Goal: Task Accomplishment & Management: Complete application form

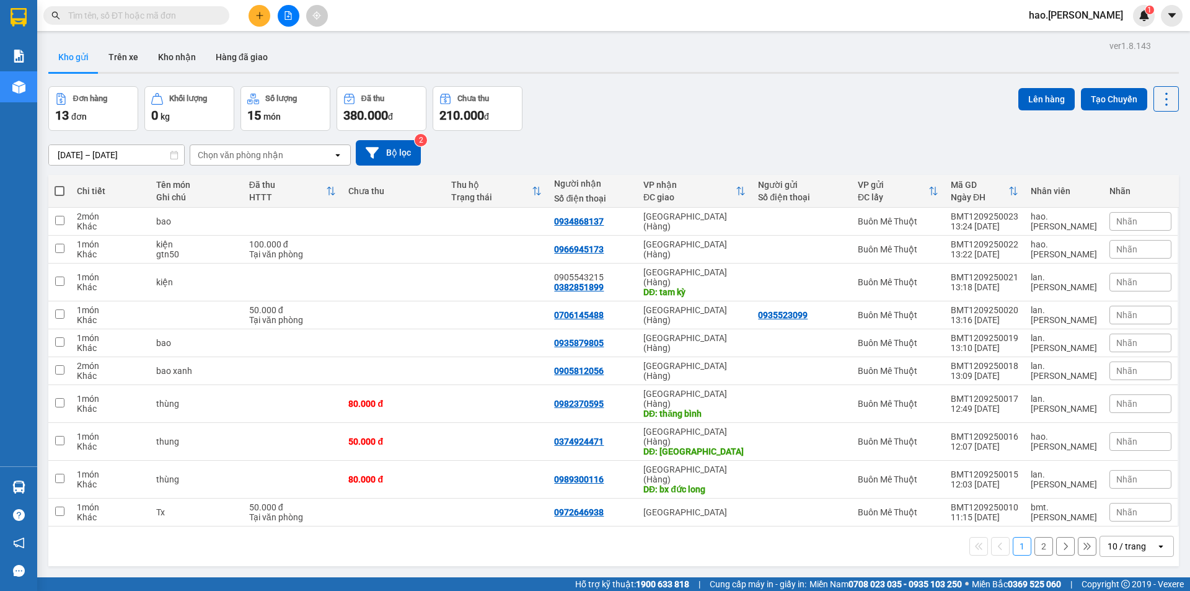
click at [413, 55] on div "Kho gửi Trên xe Kho nhận Hàng đã giao" at bounding box center [613, 58] width 1131 height 33
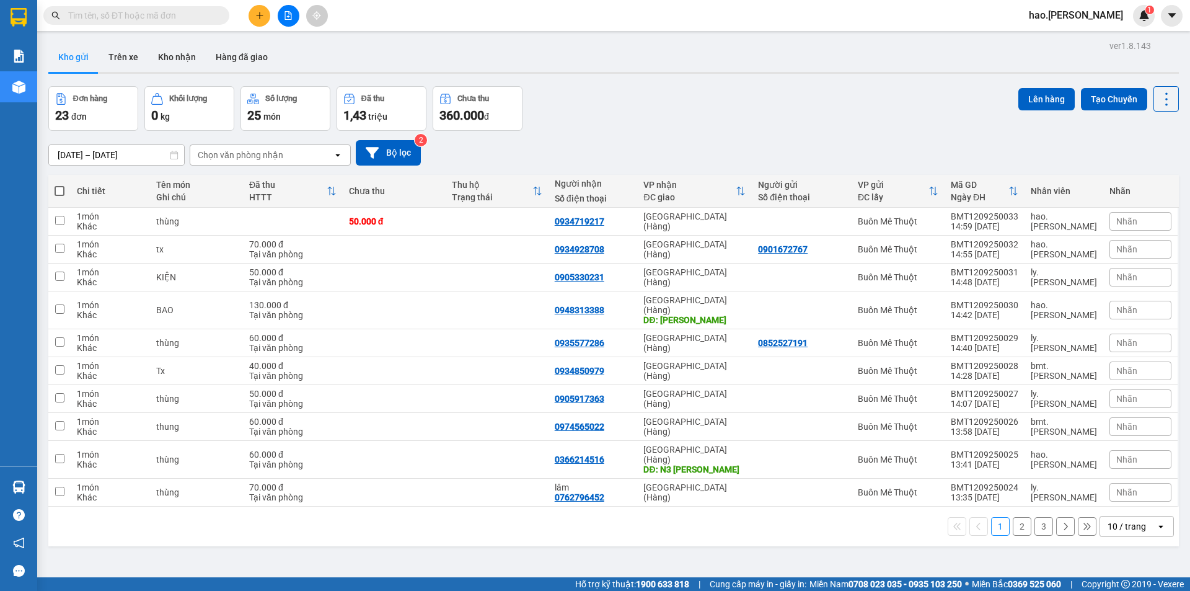
click at [281, 154] on div "Chọn văn phòng nhận" at bounding box center [241, 155] width 86 height 12
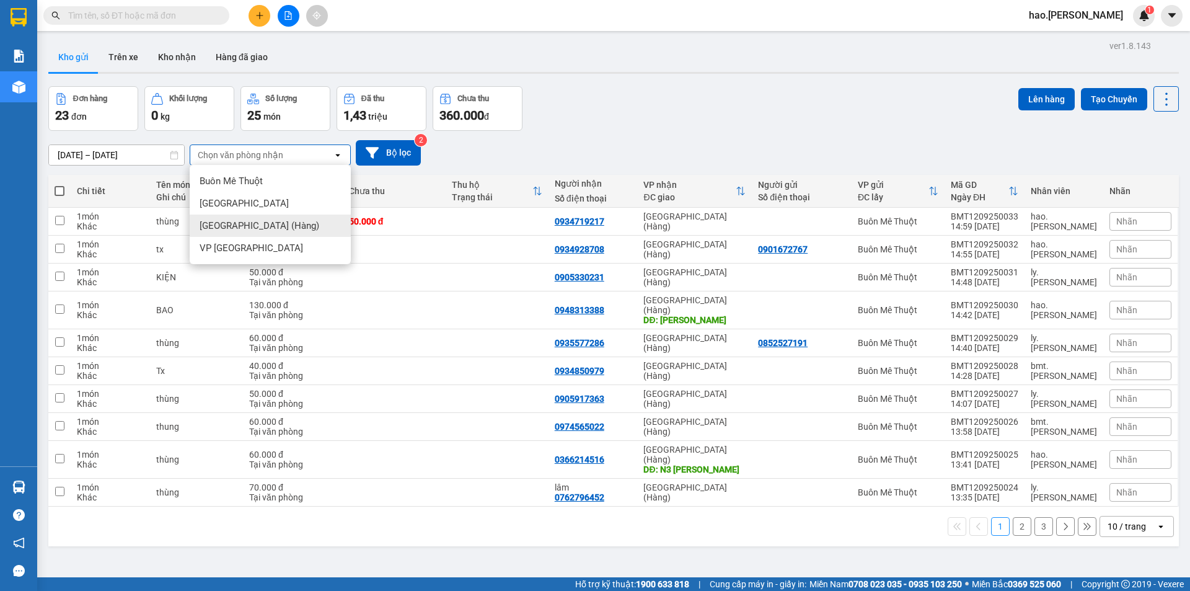
click at [262, 224] on span "[GEOGRAPHIC_DATA] (Hàng)" at bounding box center [260, 225] width 120 height 12
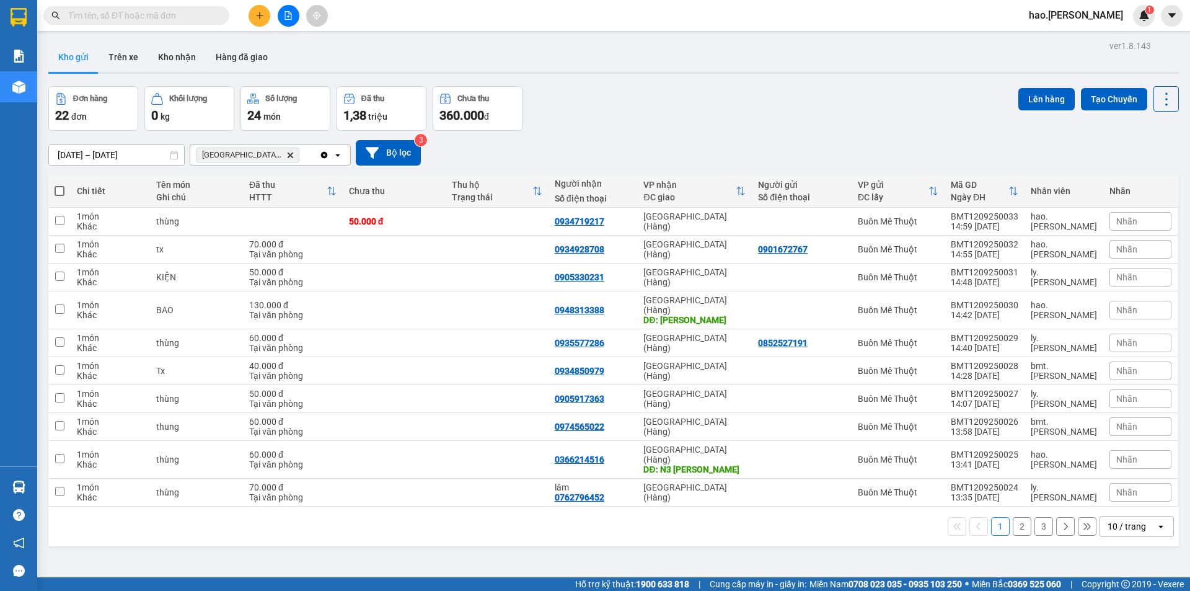
click at [1013, 517] on button "2" at bounding box center [1022, 526] width 19 height 19
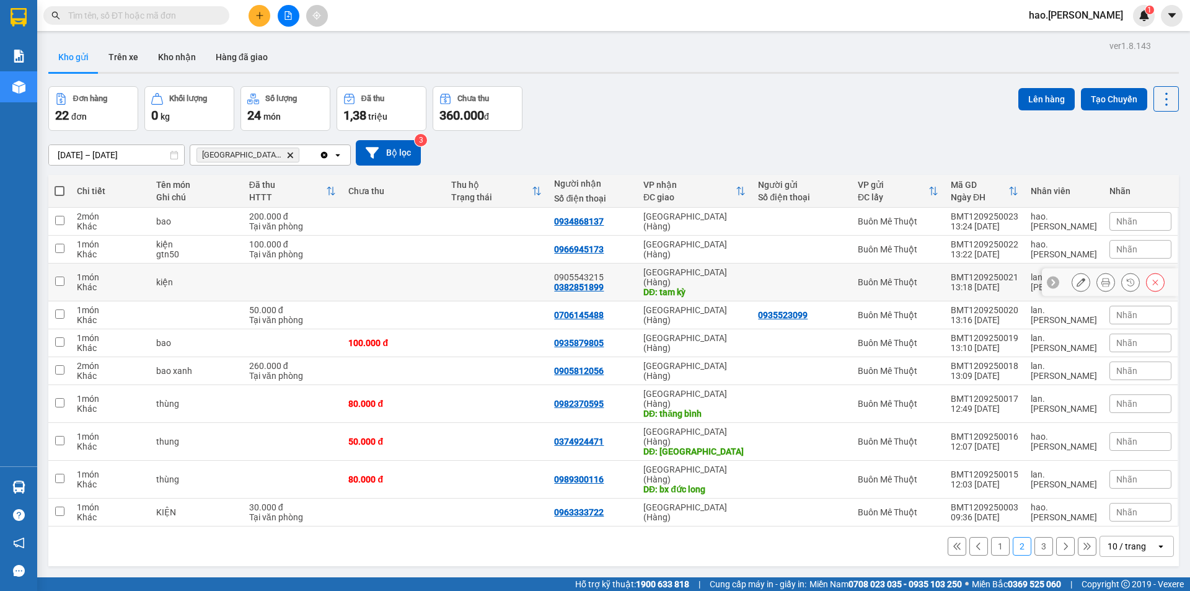
click at [1077, 279] on icon at bounding box center [1081, 282] width 9 height 9
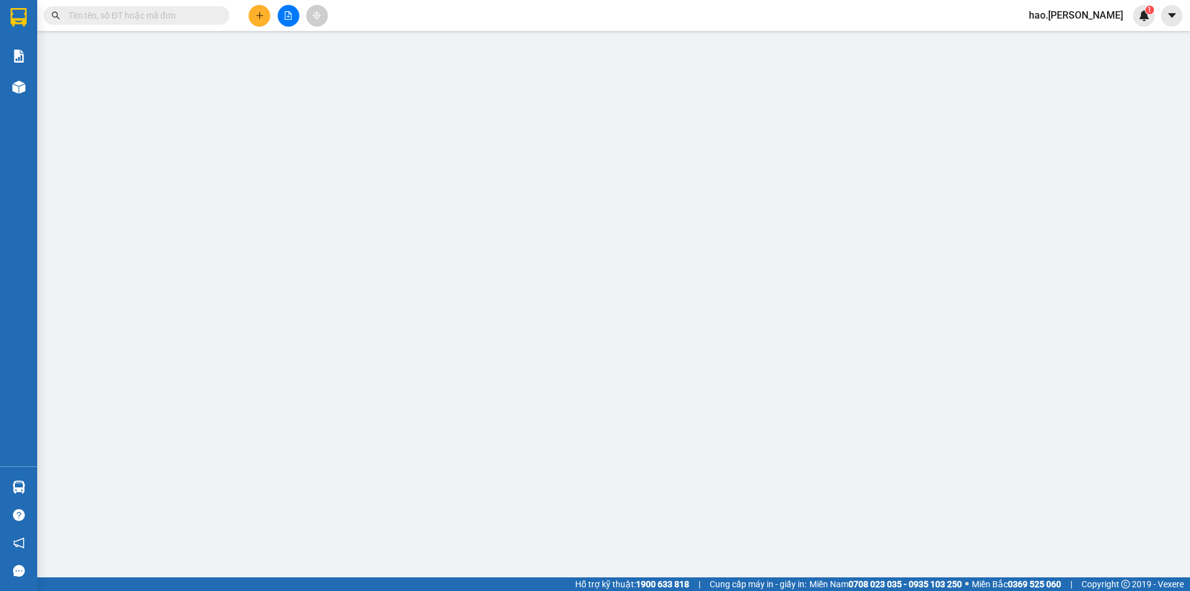
type input "0382851899"
type input "0905543215"
type input "tam kỳ"
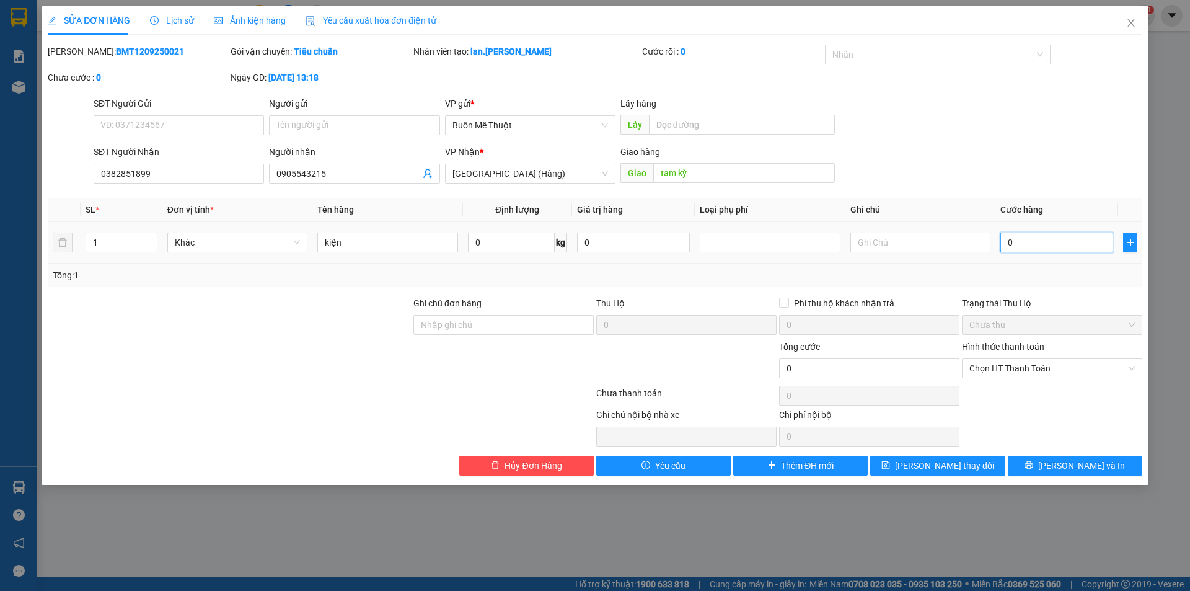
click at [1040, 247] on input "0" at bounding box center [1057, 242] width 113 height 20
type input "4"
type input "40"
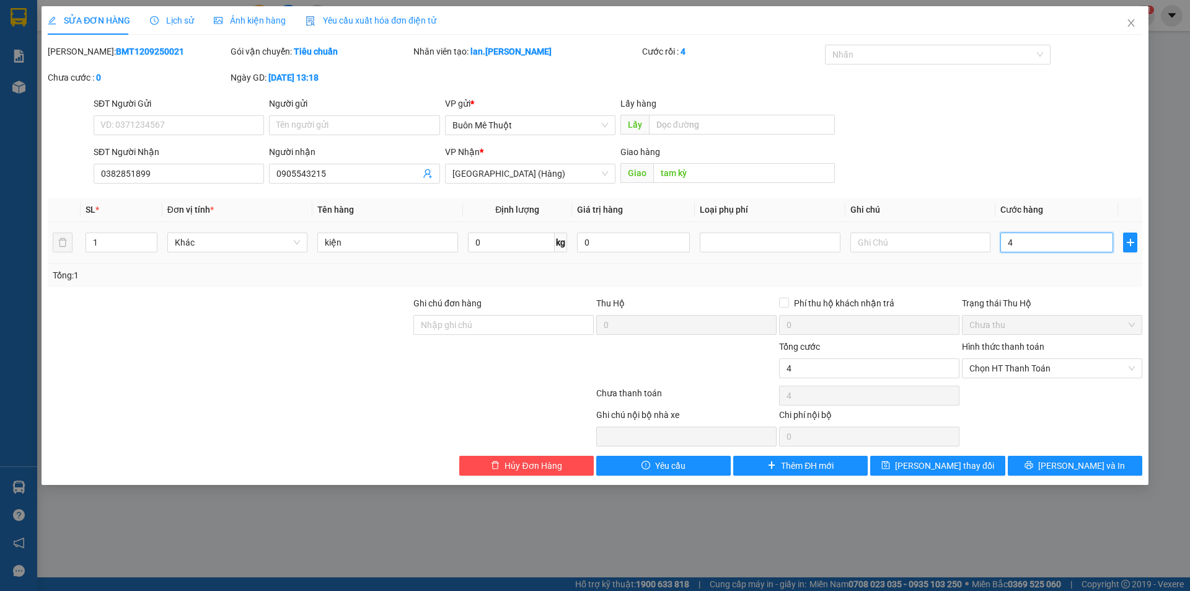
type input "40"
type input "400"
click at [1061, 368] on span "Chọn HT Thanh Toán" at bounding box center [1053, 368] width 166 height 19
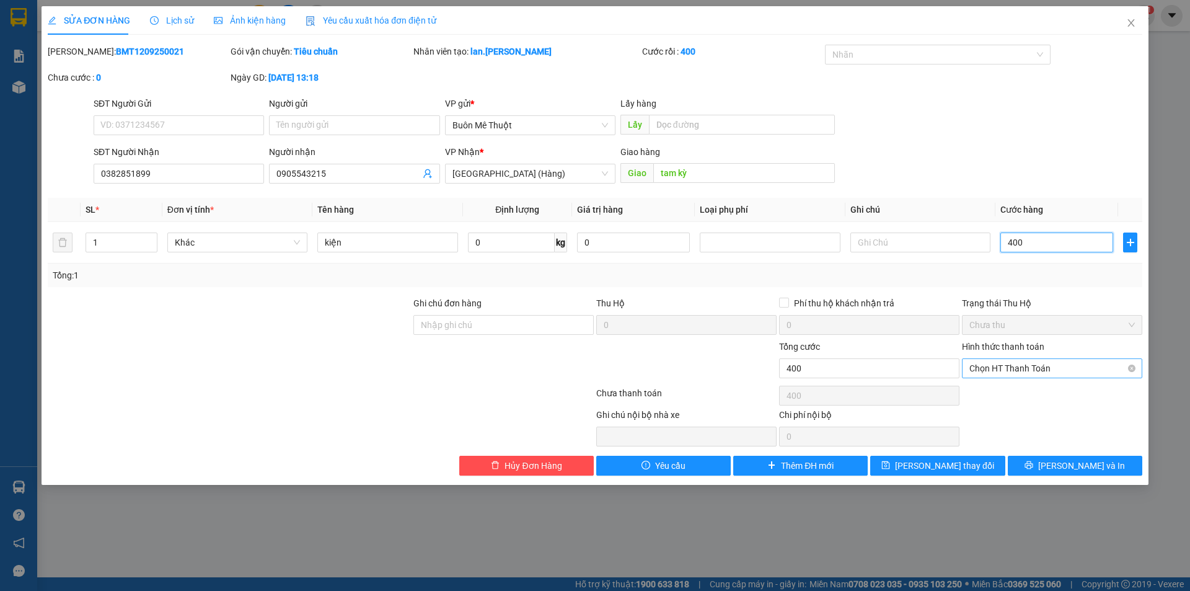
type input "400"
type input "400.000"
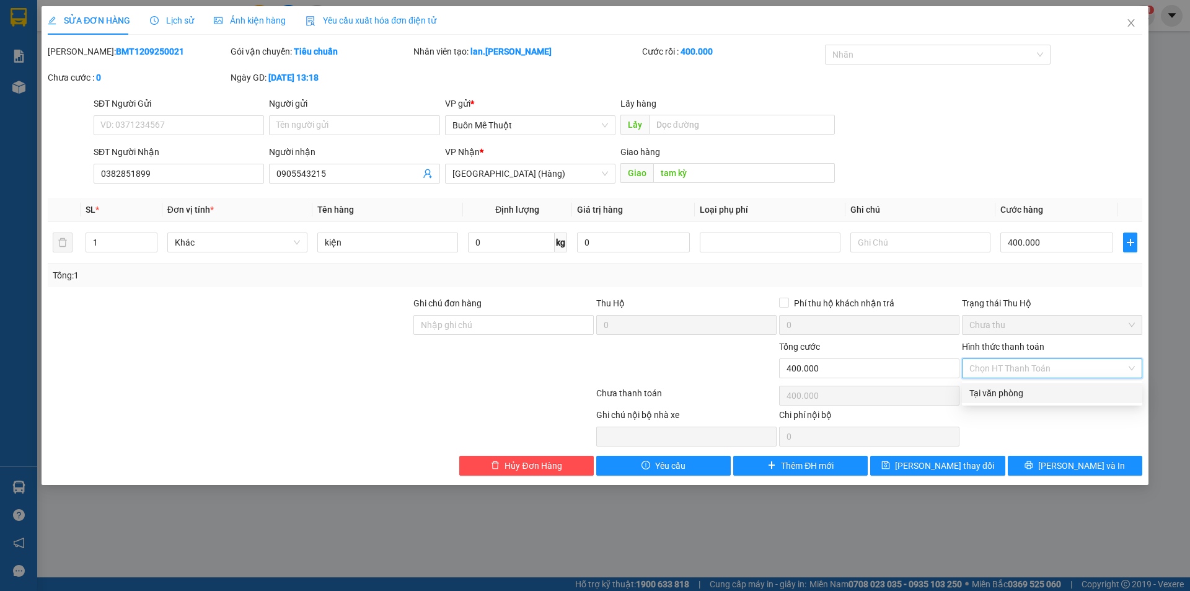
click at [1050, 312] on div "Trạng thái Thu Hộ" at bounding box center [1052, 305] width 180 height 19
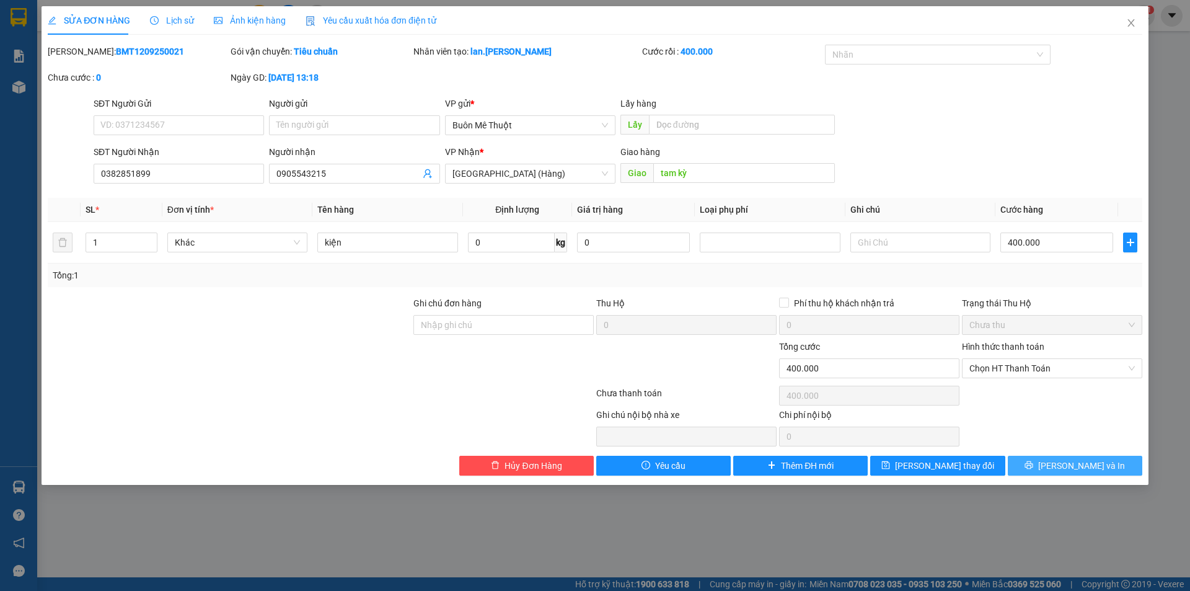
click at [1066, 466] on span "[PERSON_NAME] và In" at bounding box center [1081, 466] width 87 height 14
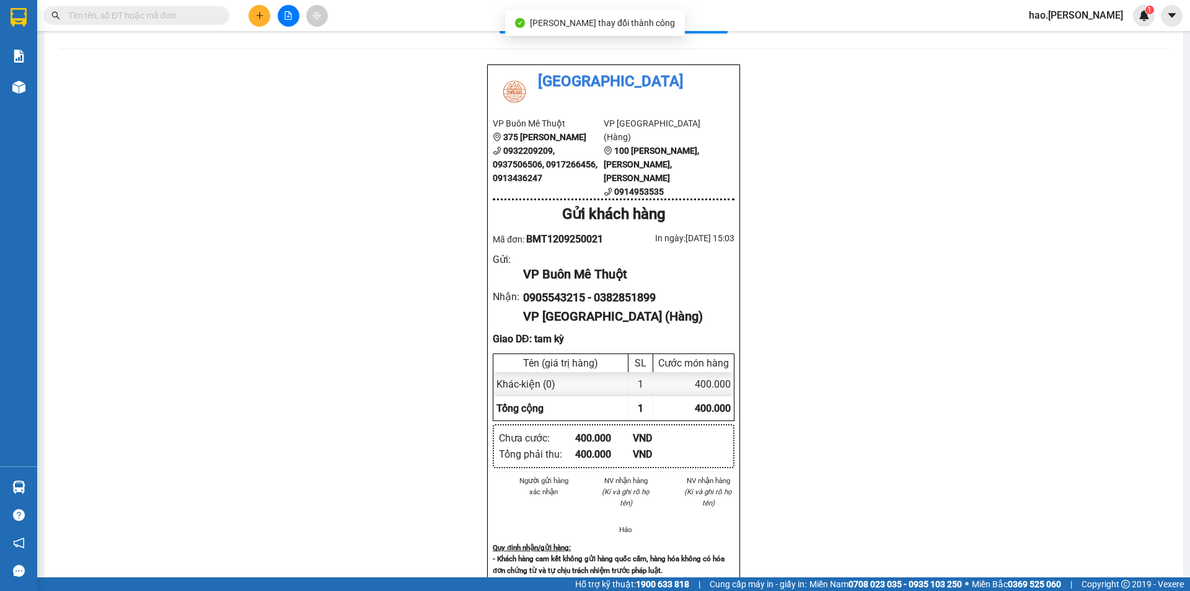
scroll to position [62, 0]
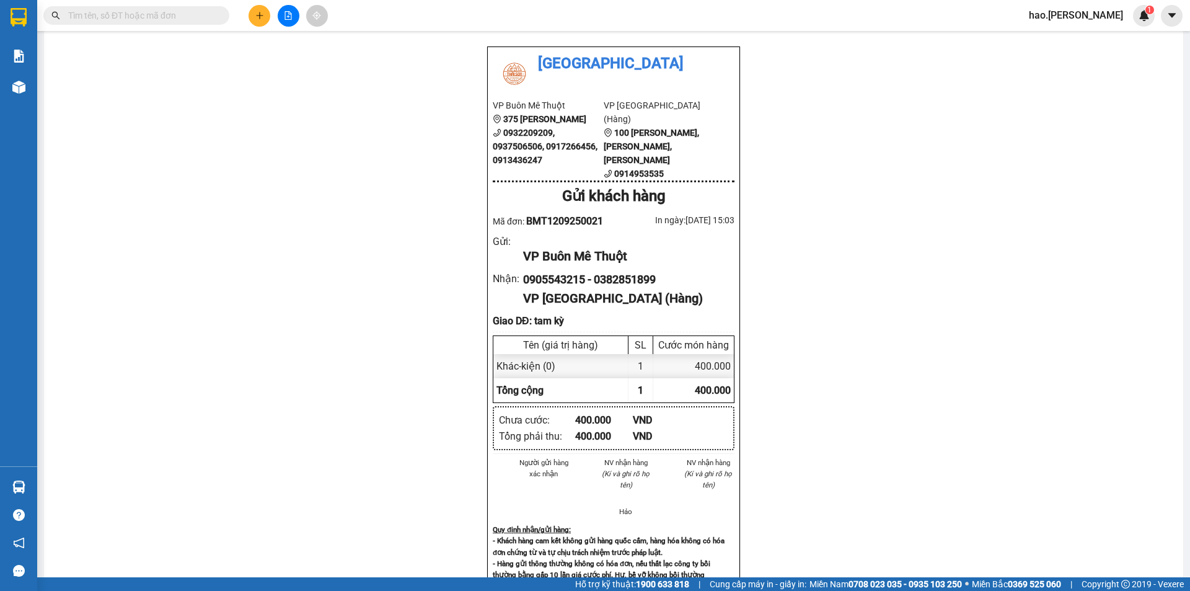
click at [164, 22] on span at bounding box center [136, 15] width 186 height 19
click at [178, 17] on input "text" at bounding box center [141, 16] width 146 height 14
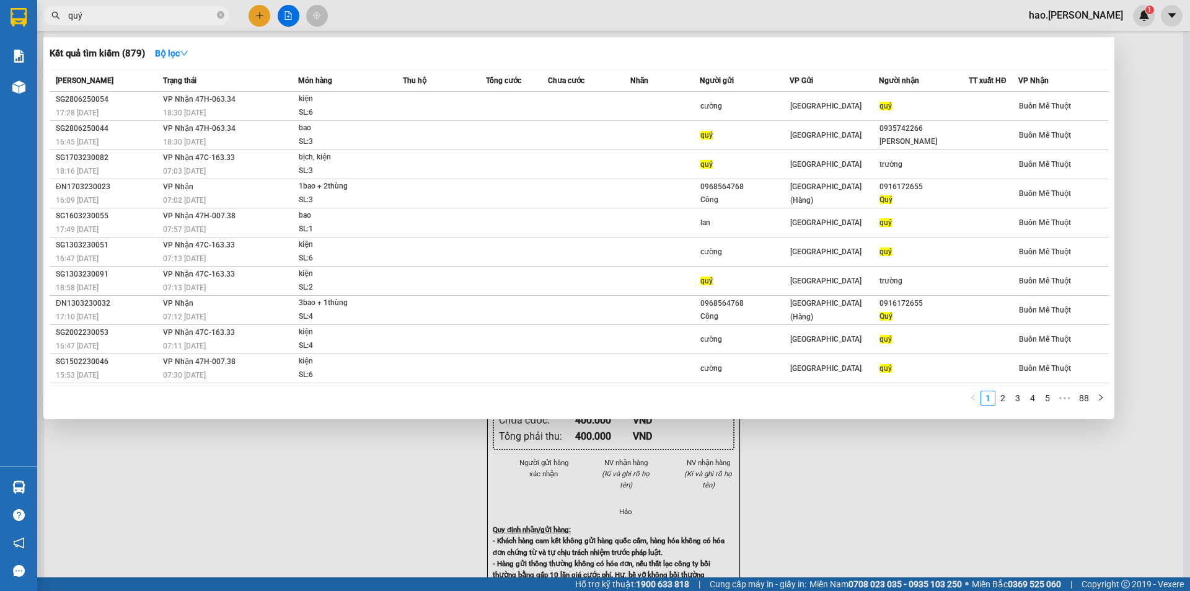
type input "quý"
